Goal: Obtain resource: Download file/media

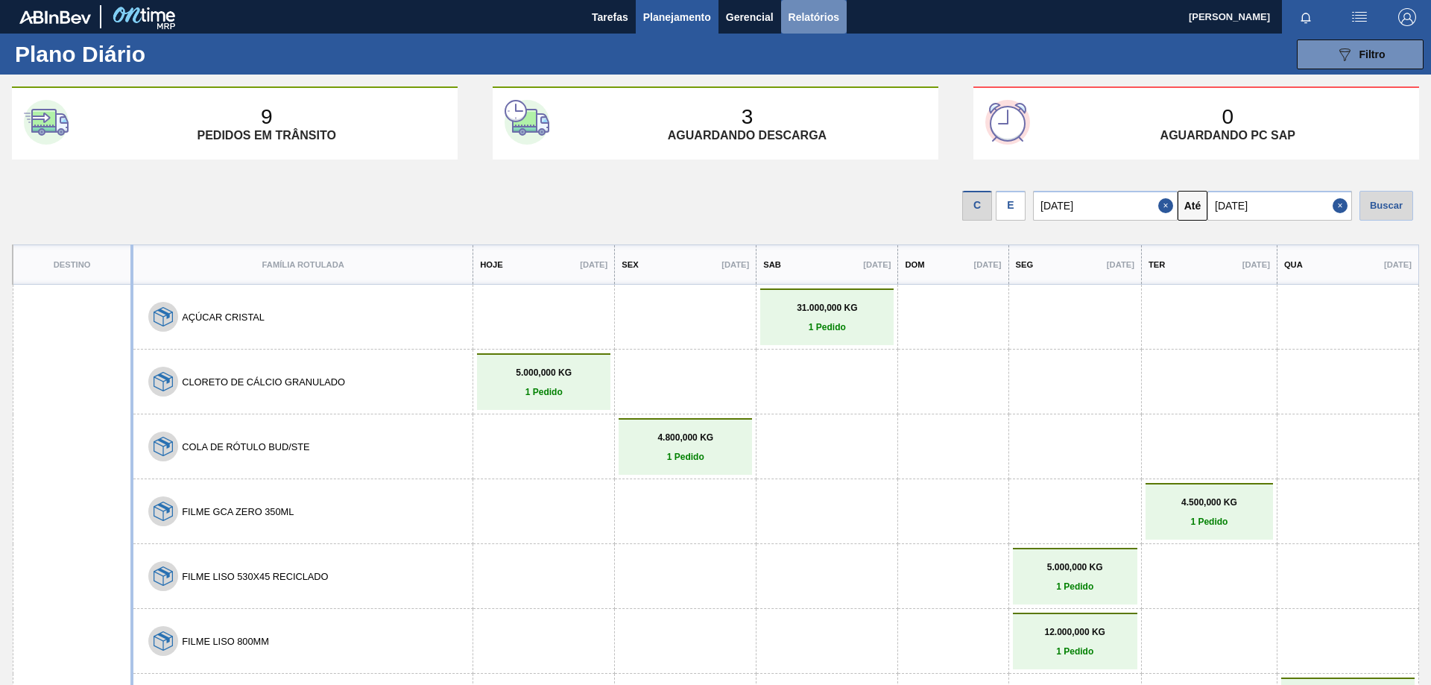
click at [817, 28] on button "Relatórios" at bounding box center [814, 17] width 66 height 34
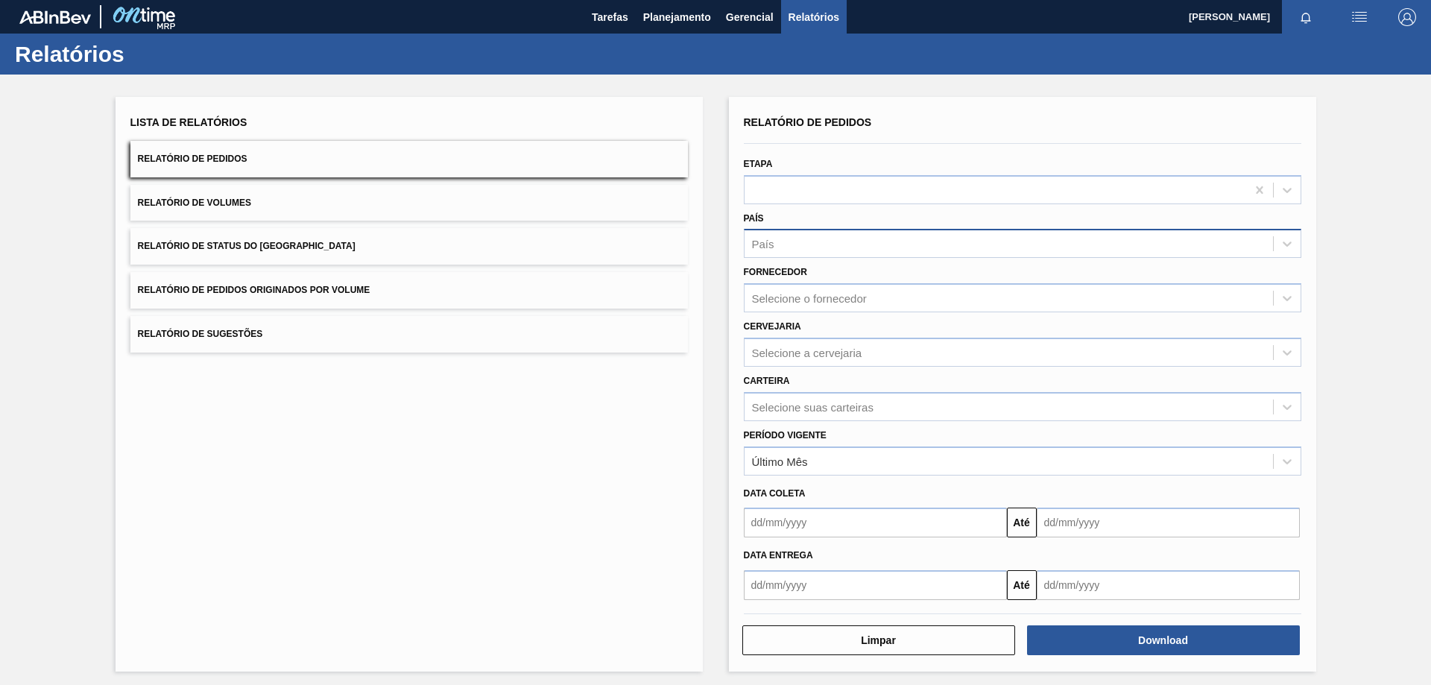
click at [802, 253] on div "País" at bounding box center [1008, 244] width 528 height 22
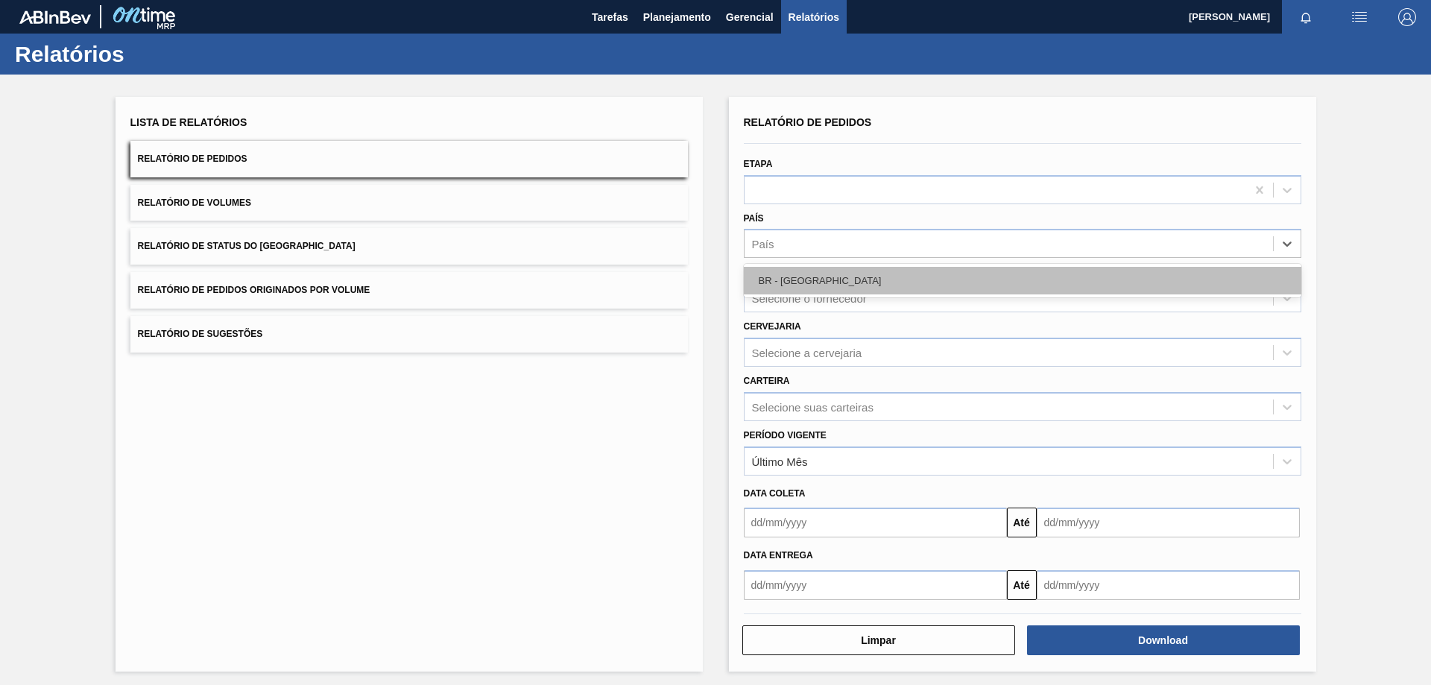
click at [791, 274] on div "BR - [GEOGRAPHIC_DATA]" at bounding box center [1022, 281] width 557 height 28
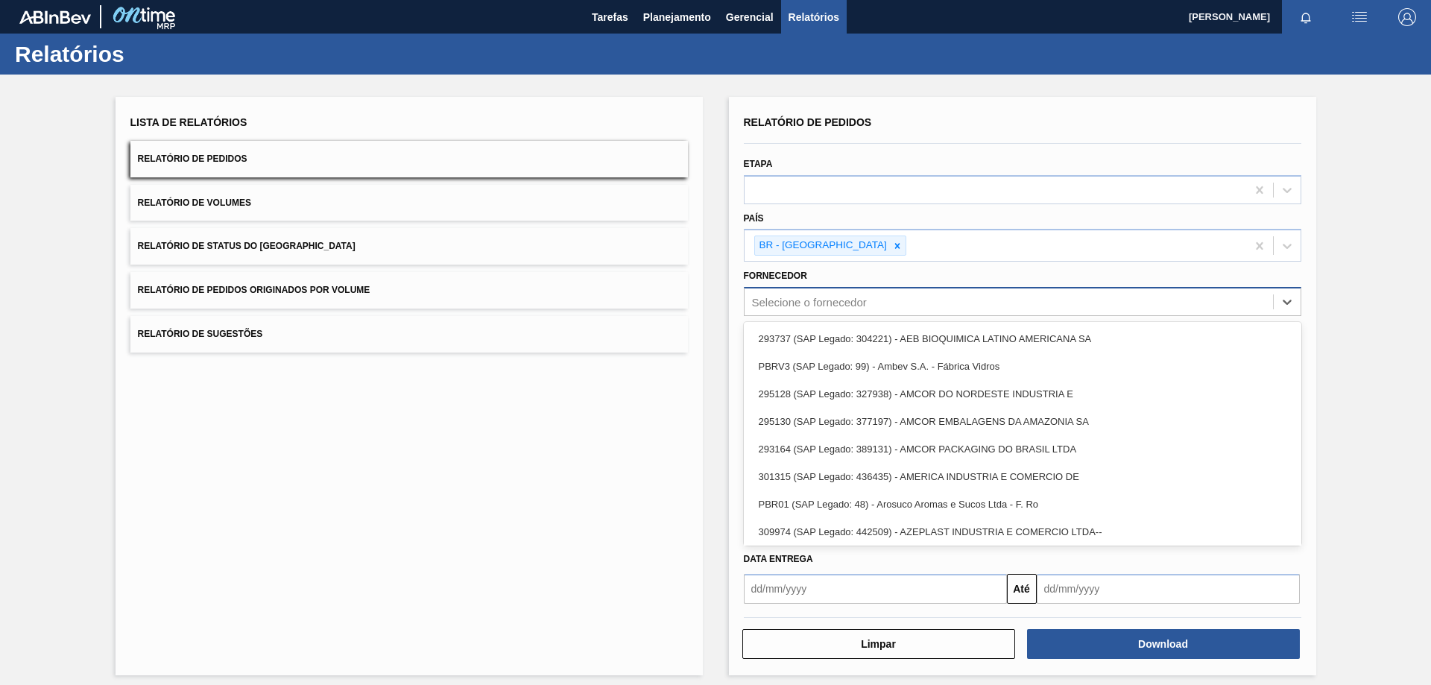
click at [799, 306] on div "Selecione o fornecedor" at bounding box center [809, 302] width 115 height 13
click at [712, 296] on div "Lista de Relatórios Relatório de Pedidos Relatório de Volumes Relatório de Stat…" at bounding box center [715, 384] width 1431 height 619
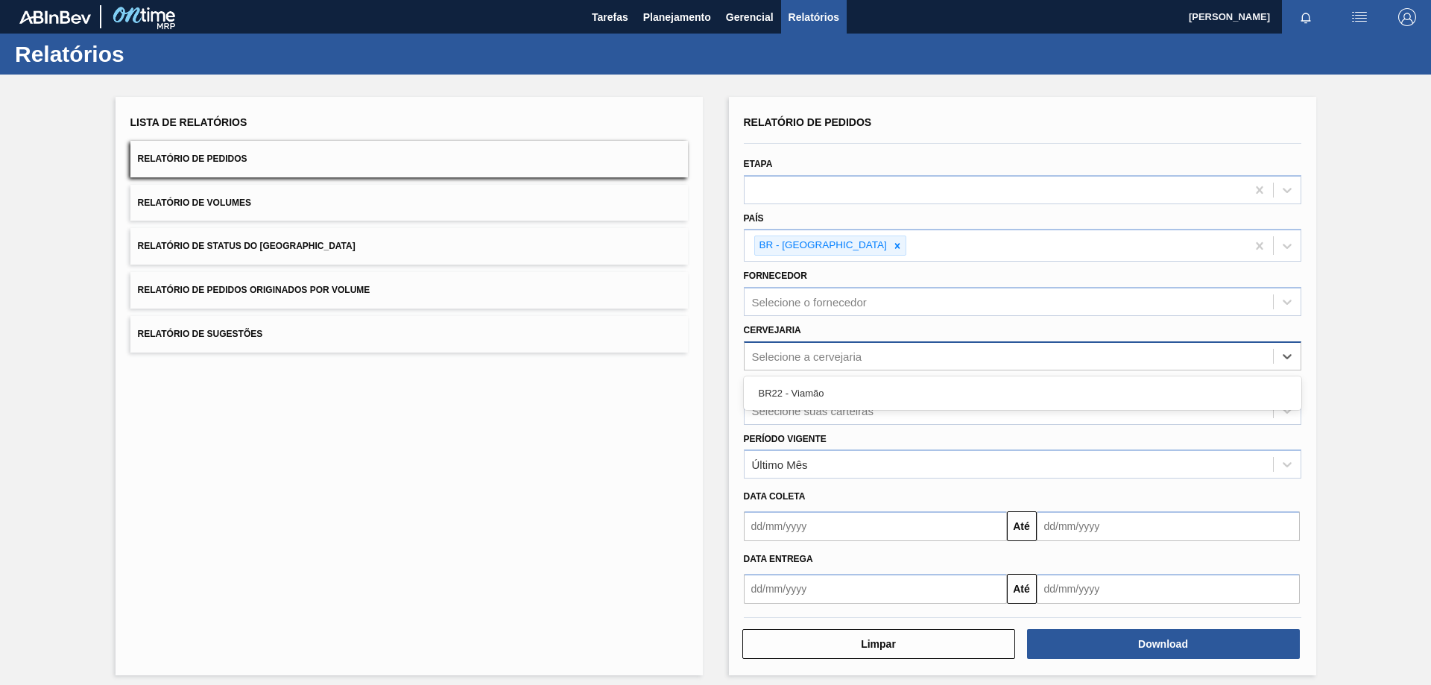
click at [820, 363] on div "Selecione a cervejaria" at bounding box center [1008, 356] width 528 height 22
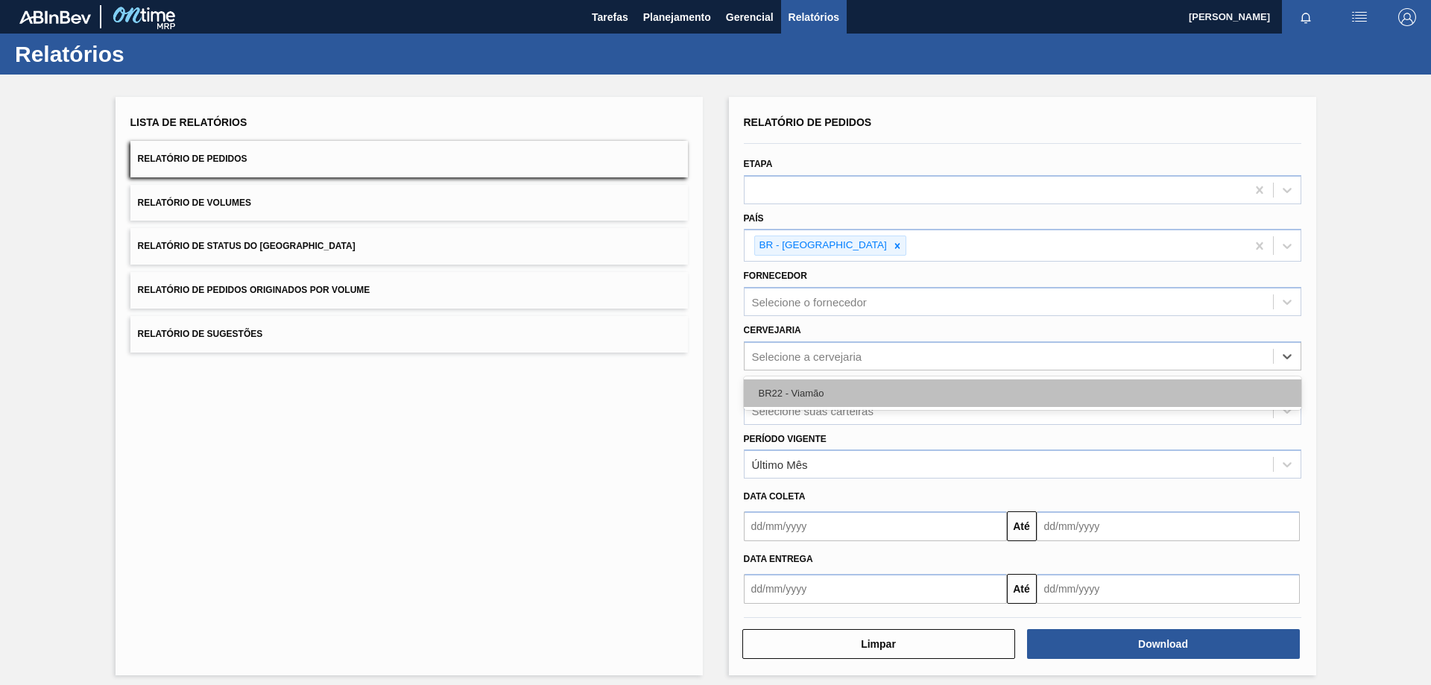
click at [821, 393] on div "BR22 - Viamão" at bounding box center [1022, 393] width 557 height 28
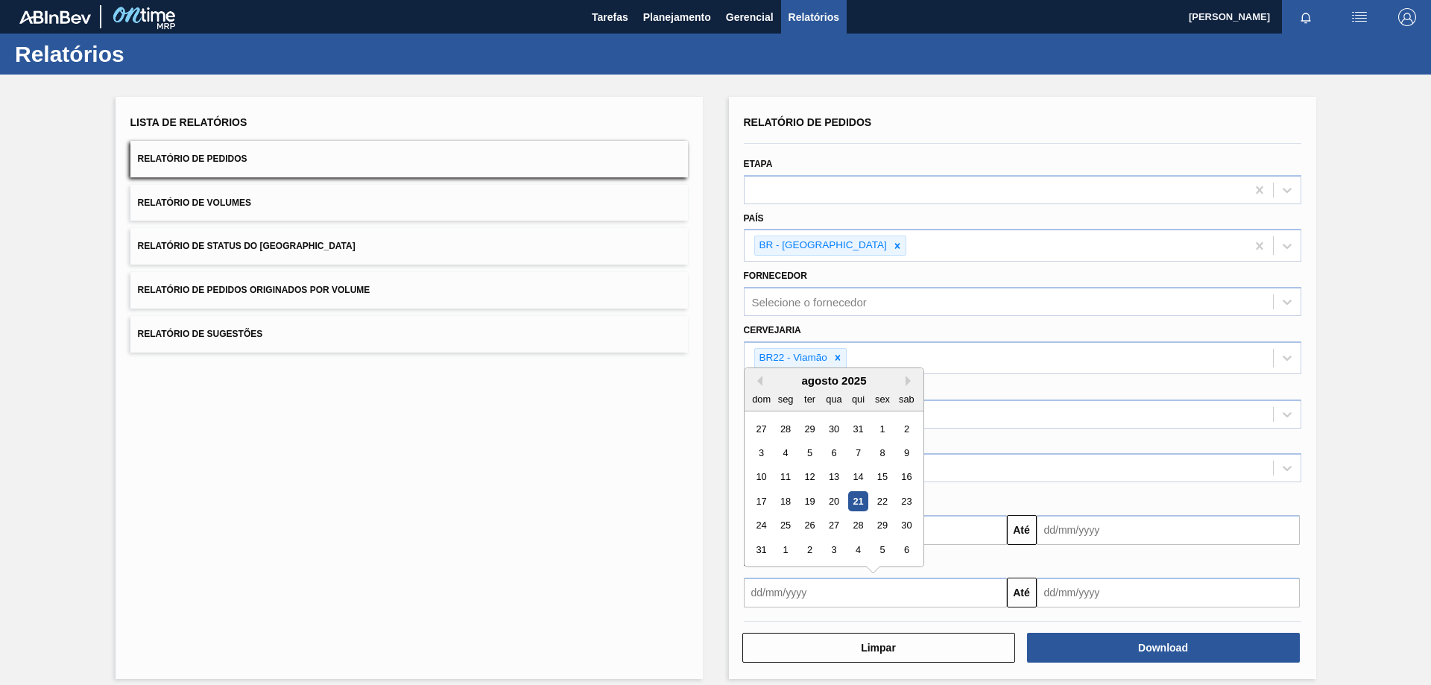
click at [782, 589] on input "text" at bounding box center [875, 593] width 263 height 30
click at [855, 448] on div "7" at bounding box center [857, 453] width 20 height 20
type input "[DATE]"
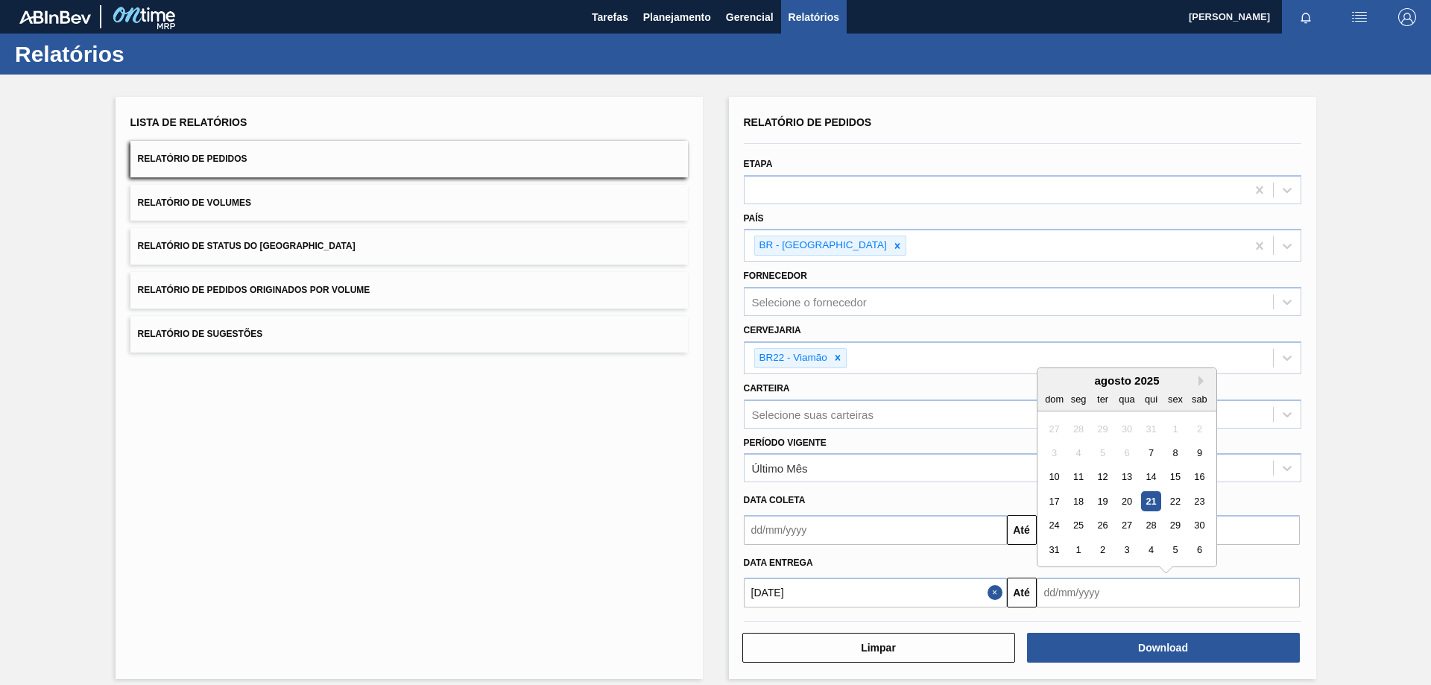
click at [1068, 584] on input "text" at bounding box center [1168, 593] width 263 height 30
click at [1147, 548] on div "4" at bounding box center [1150, 550] width 20 height 20
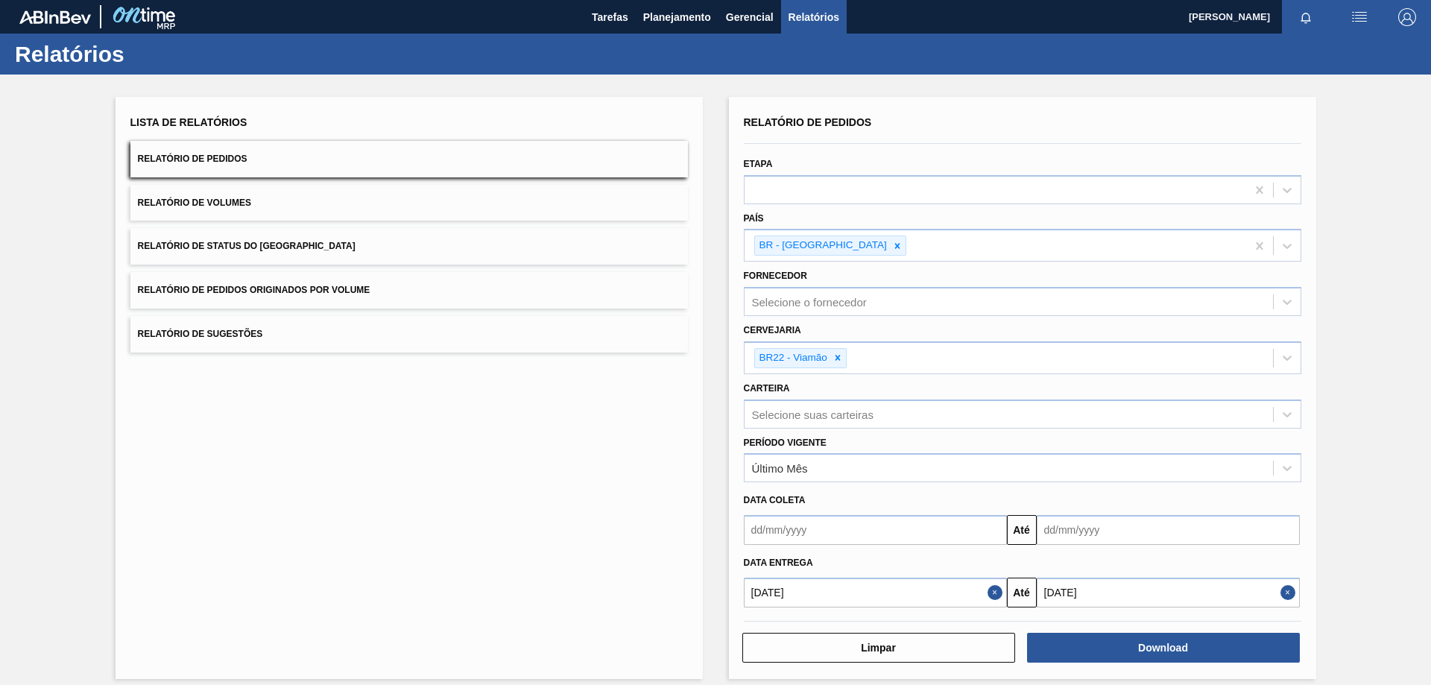
click at [1162, 545] on input "[DATE]" at bounding box center [1168, 530] width 263 height 30
click at [1100, 546] on div "30" at bounding box center [1102, 549] width 20 height 20
type input "[DATE]"
click at [1127, 642] on button "Download" at bounding box center [1163, 648] width 273 height 30
